Goal: Check status: Check status

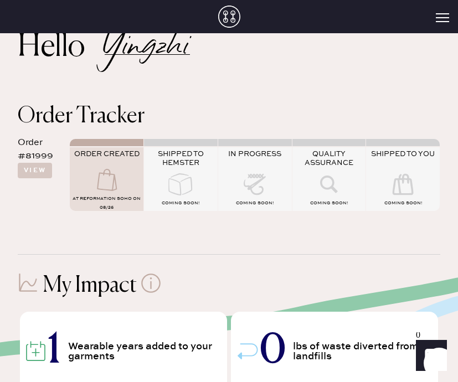
scroll to position [38, 0]
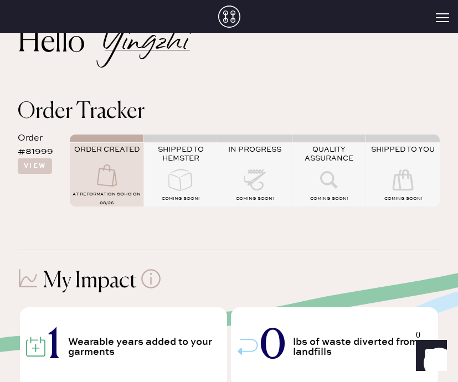
click at [127, 179] on icon at bounding box center [107, 175] width 44 height 22
click at [33, 166] on button "View" at bounding box center [35, 165] width 34 height 15
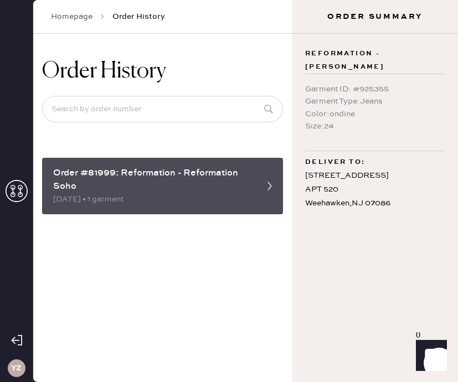
click at [116, 174] on div "Order #81999: Reformation - Reformation Soho" at bounding box center [152, 180] width 199 height 27
click at [144, 164] on div "Order #81999: Reformation - Reformation Soho 08/26/2025 • 1 garment" at bounding box center [162, 186] width 241 height 56
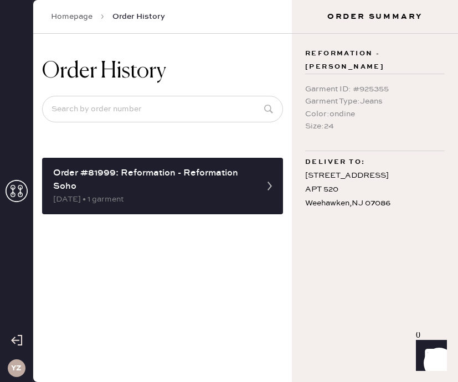
click at [12, 187] on icon at bounding box center [17, 191] width 22 height 22
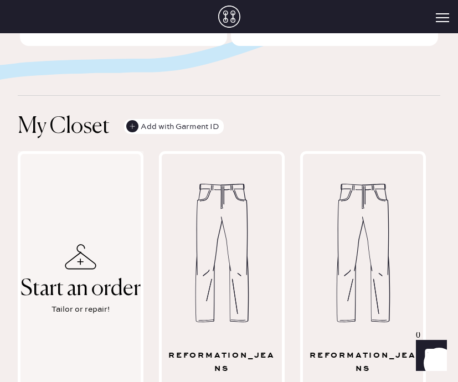
scroll to position [149, 0]
